Goal: Task Accomplishment & Management: Manage account settings

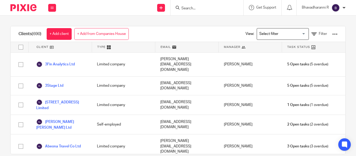
click at [343, 7] on div at bounding box center [344, 7] width 3 height 3
click at [325, 20] on span "My profile" at bounding box center [324, 21] width 16 height 4
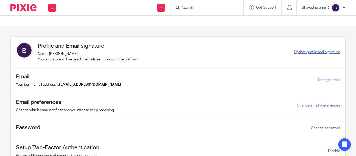
click at [302, 52] on span "Update profile and signature" at bounding box center [317, 52] width 46 height 4
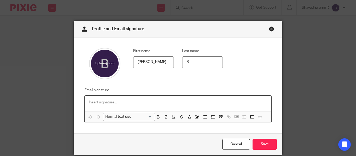
click at [109, 103] on p at bounding box center [178, 102] width 178 height 5
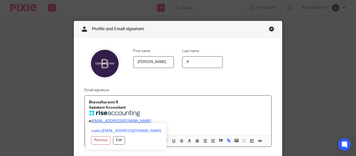
drag, startPoint x: 152, startPoint y: 123, endPoint x: 91, endPoint y: 122, distance: 61.3
click at [92, 122] on link "[EMAIL_ADDRESS][DOMAIN_NAME]" at bounding box center [121, 121] width 59 height 4
click at [158, 118] on p "Bhavadharanni R Assistant Accountant" at bounding box center [178, 109] width 178 height 19
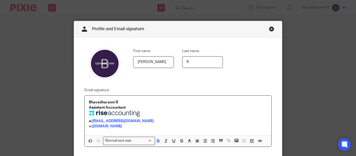
click at [126, 107] on p "Bhavadharanni R Assistant Accountant" at bounding box center [178, 109] width 178 height 19
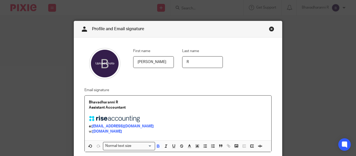
scroll to position [50, 0]
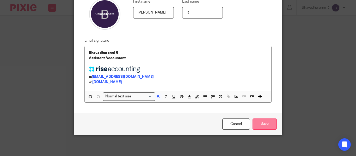
click at [266, 127] on input "Save" at bounding box center [265, 124] width 24 height 11
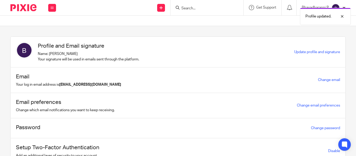
click at [335, 5] on div "Profile updated." at bounding box center [264, 15] width 173 height 20
click at [346, 60] on section "Profile and Email signature Name: [PERSON_NAME] R Your signature will be used i…" at bounding box center [178, 91] width 356 height 130
click at [334, 6] on img at bounding box center [336, 8] width 8 height 8
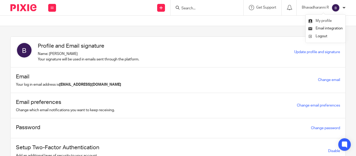
click at [317, 22] on span "My profile" at bounding box center [324, 21] width 16 height 4
click at [318, 79] on link "Change email" at bounding box center [329, 80] width 22 height 4
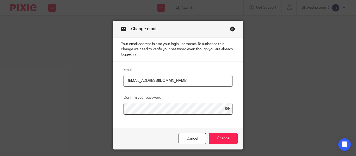
click at [230, 29] on link "Close this dialog window" at bounding box center [232, 29] width 5 height 7
